Goal: Task Accomplishment & Management: Complete application form

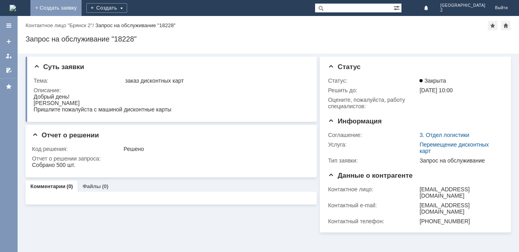
click at [82, 9] on link "+ Создать заявку" at bounding box center [55, 8] width 51 height 16
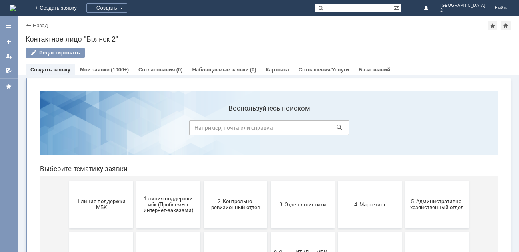
click at [94, 203] on span "1 линия поддержки МБК" at bounding box center [101, 205] width 59 height 12
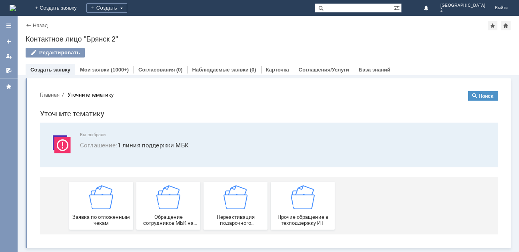
click at [94, 203] on img at bounding box center [101, 198] width 24 height 24
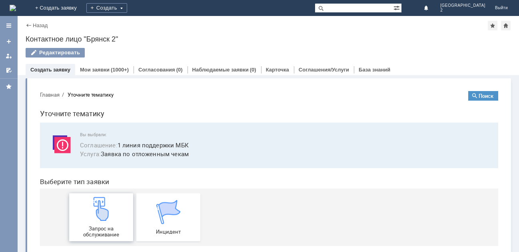
click at [98, 212] on img at bounding box center [101, 209] width 24 height 24
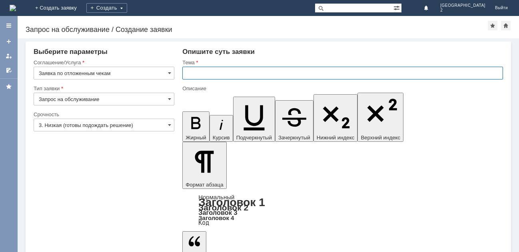
click at [196, 76] on input "text" at bounding box center [342, 73] width 321 height 13
type input "отл чек Бр2"
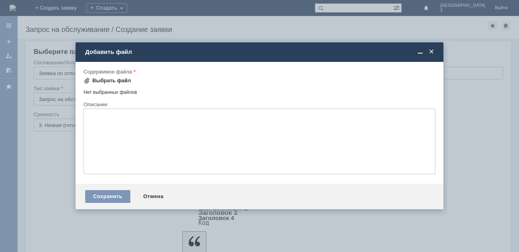
click at [94, 84] on div "Выбрать файл" at bounding box center [111, 81] width 39 height 6
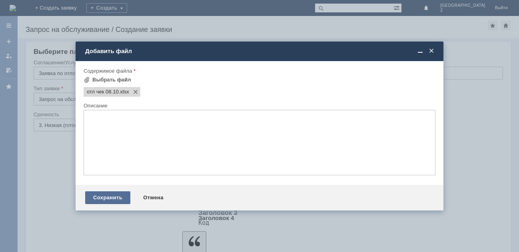
click at [115, 195] on div "Сохранить" at bounding box center [107, 198] width 45 height 13
